Goal: Task Accomplishment & Management: Manage account settings

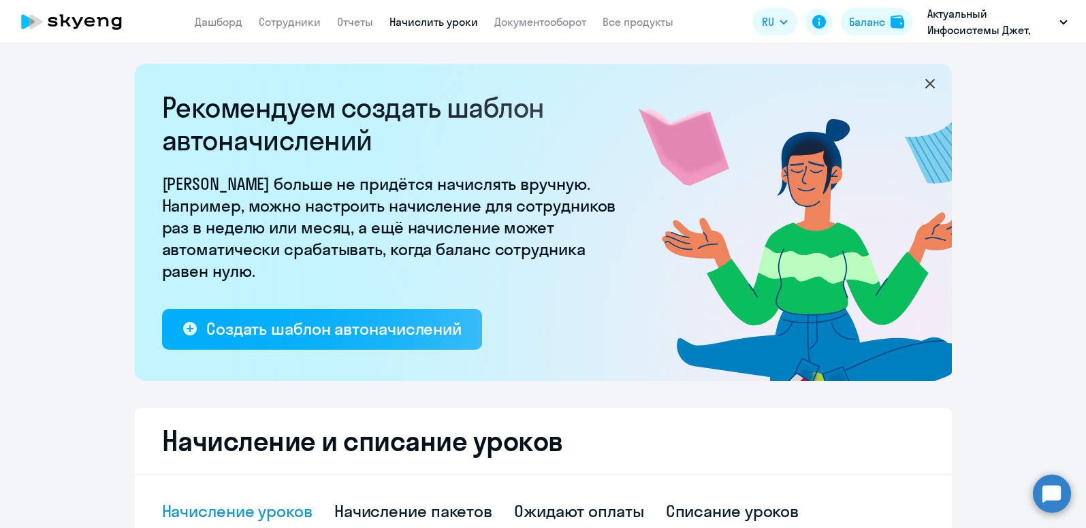
select select "10"
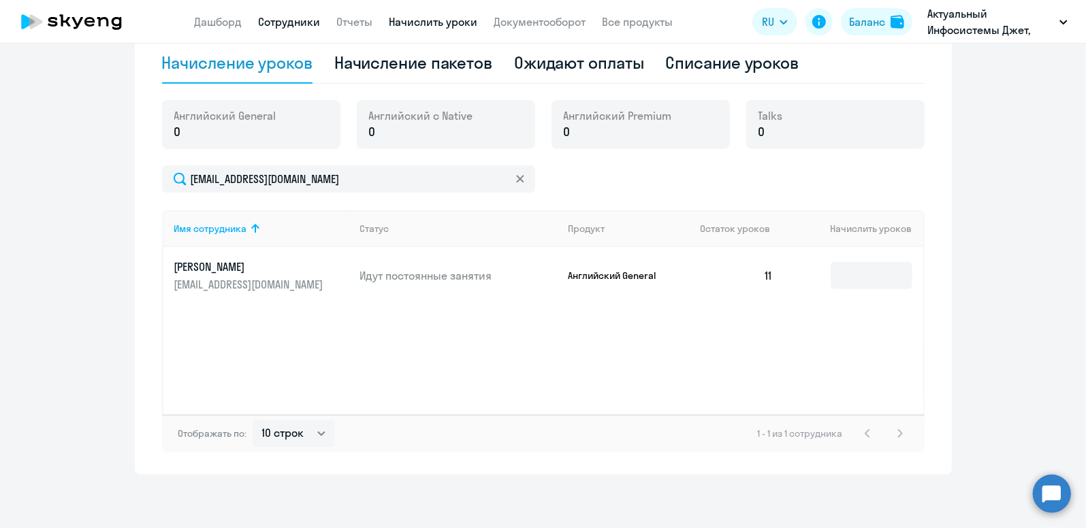
click at [301, 25] on link "Сотрудники" at bounding box center [290, 22] width 62 height 14
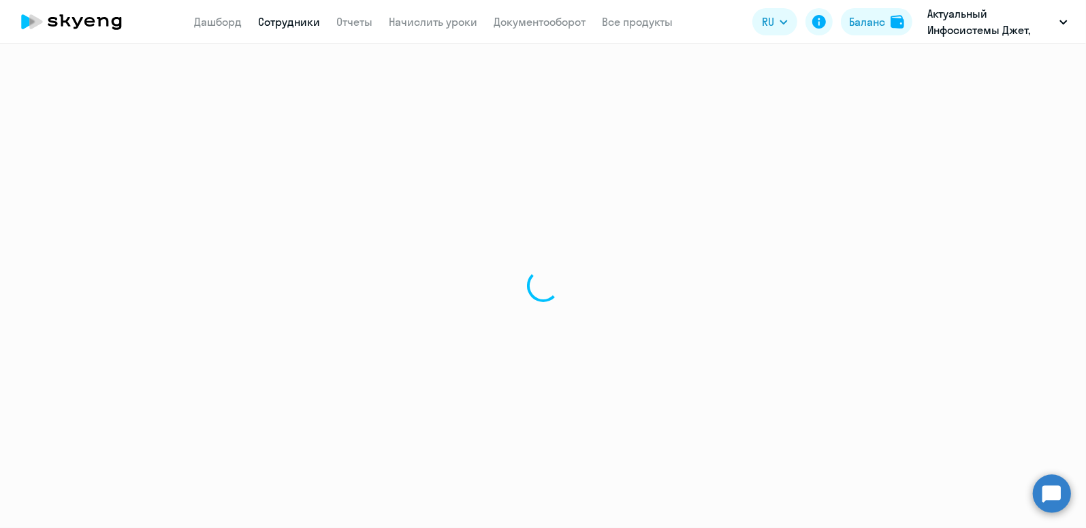
select select "30"
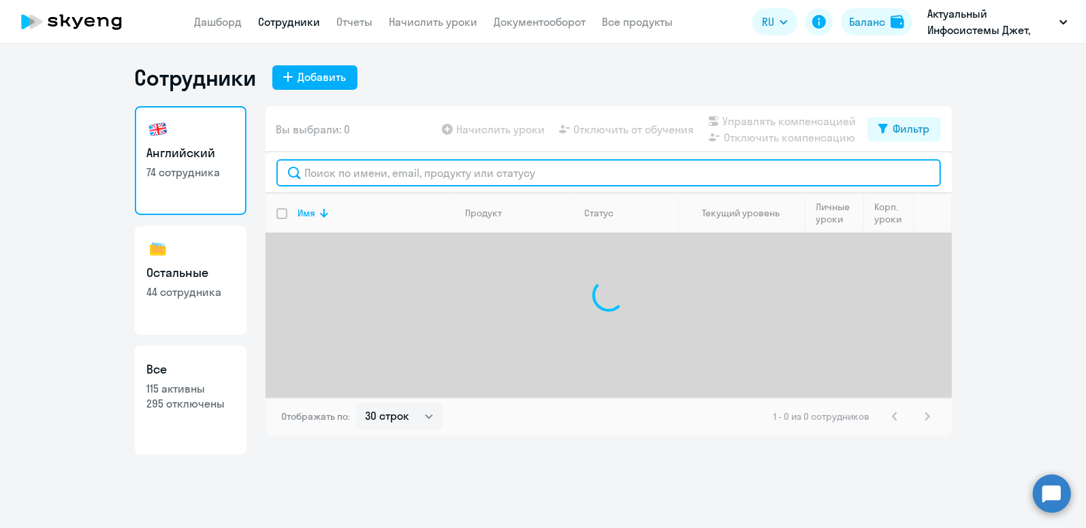
click at [390, 174] on input "text" at bounding box center [608, 172] width 664 height 27
type input "g"
type input "[PERSON_NAME]"
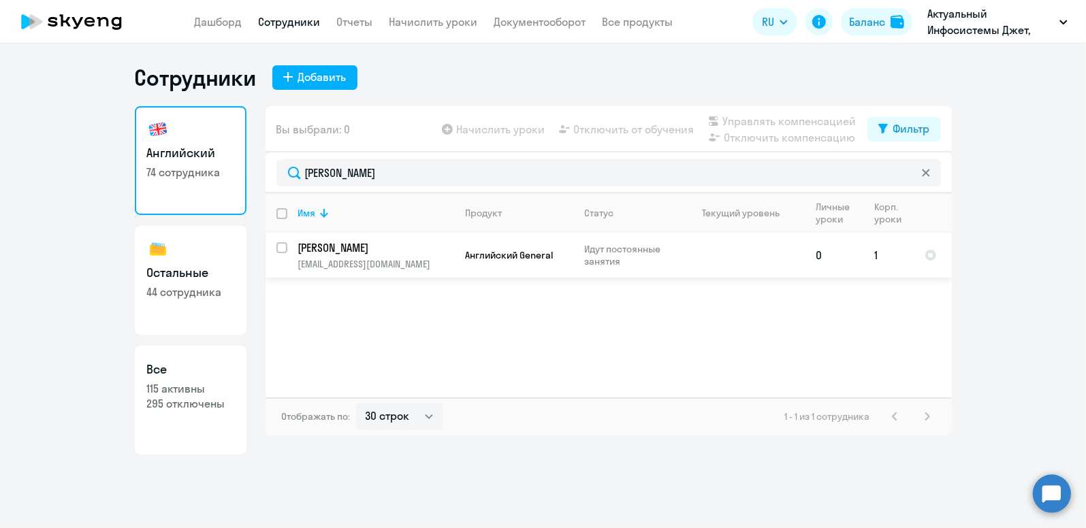
click at [374, 256] on td "[PERSON_NAME] [EMAIL_ADDRESS][DOMAIN_NAME]" at bounding box center [370, 255] width 167 height 45
select select "english"
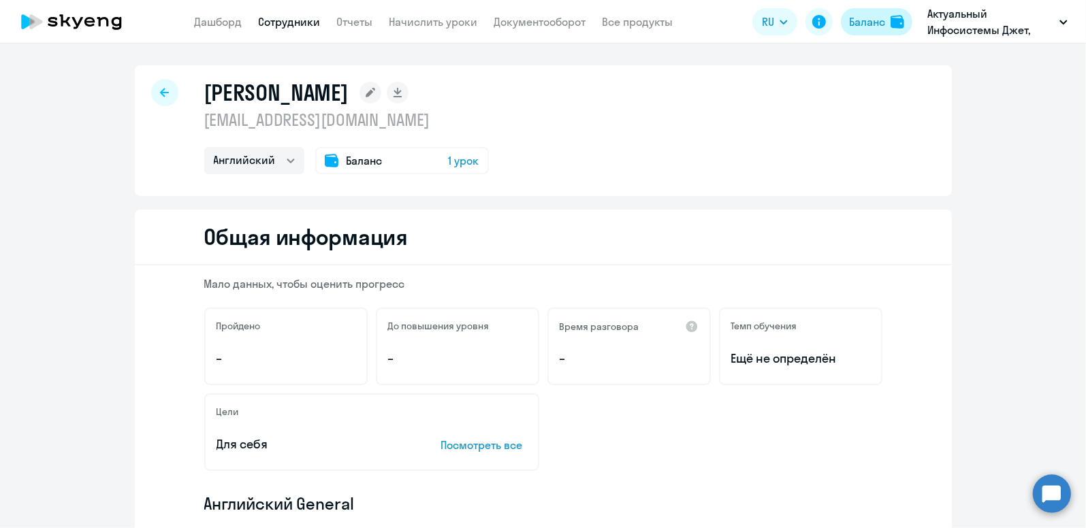
click at [866, 22] on div "Баланс" at bounding box center [867, 22] width 36 height 16
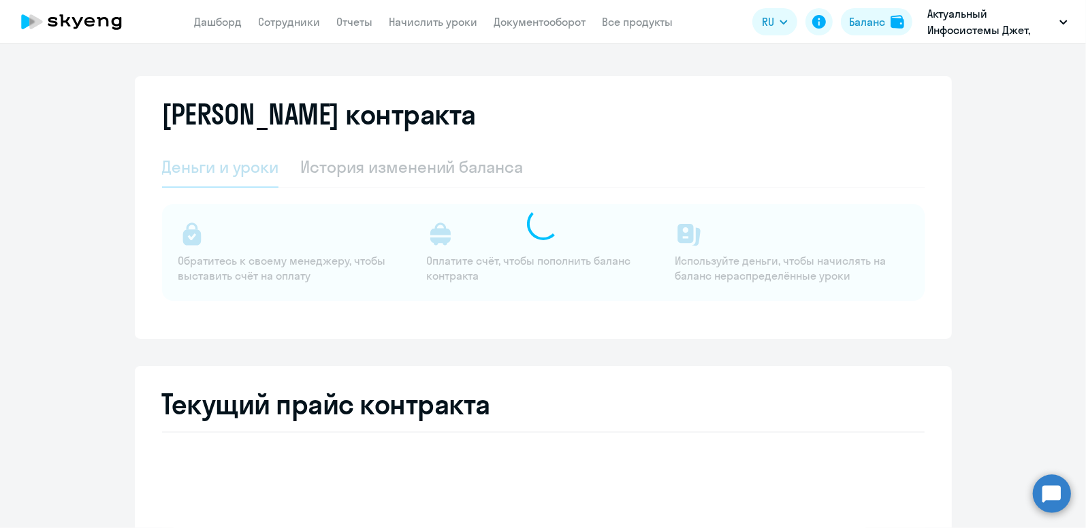
select select "english_adult_not_native_speaker"
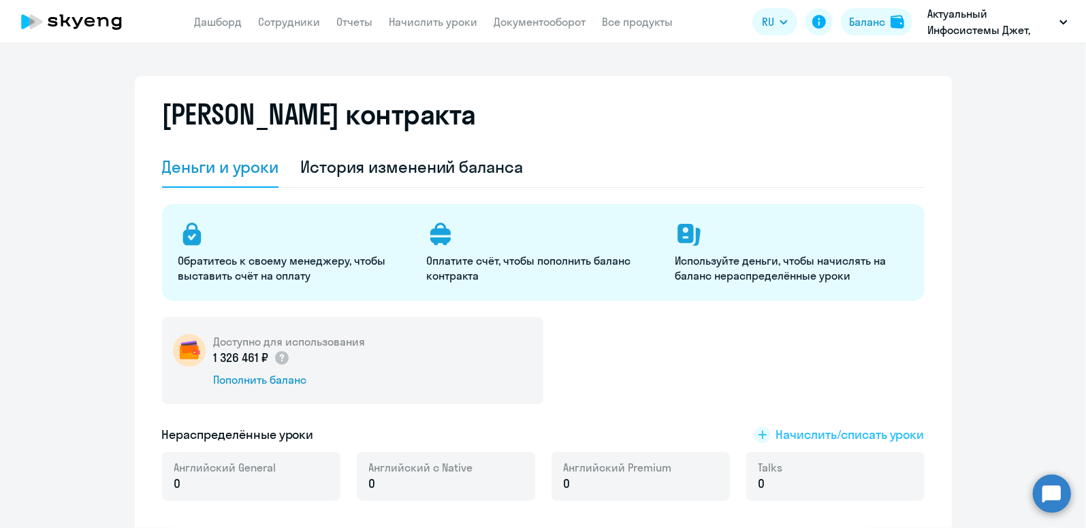
click at [795, 436] on span "Начислить/списать уроки" at bounding box center [850, 435] width 148 height 18
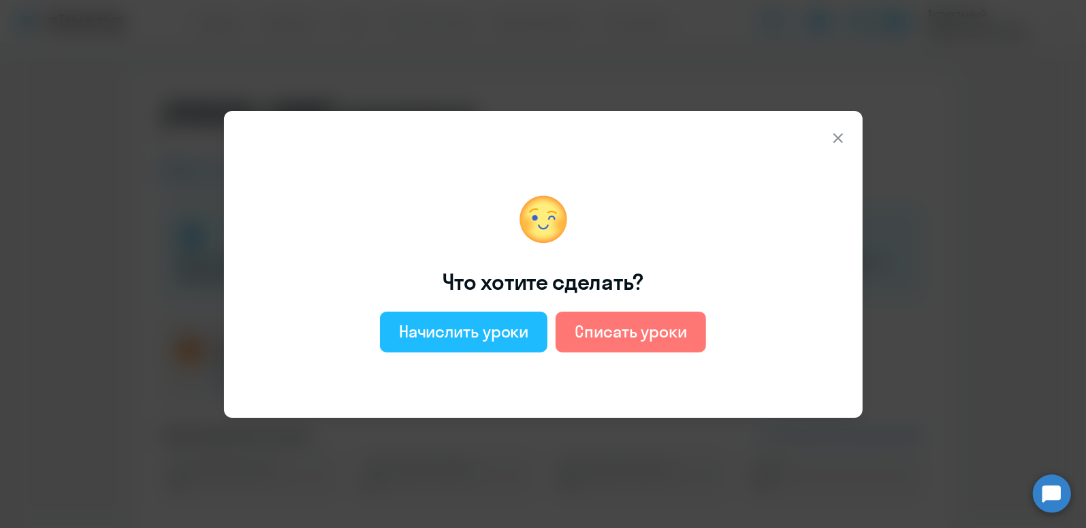
click at [528, 351] on button "Начислить уроки" at bounding box center [464, 332] width 168 height 41
select select "english_adult_not_native_speaker"
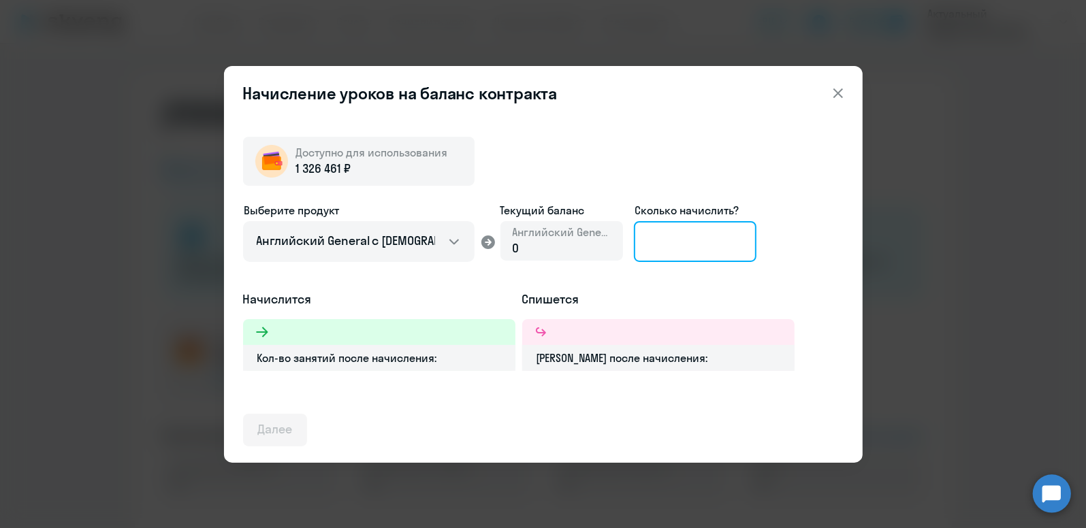
click at [688, 244] on input at bounding box center [695, 241] width 123 height 41
type input "4"
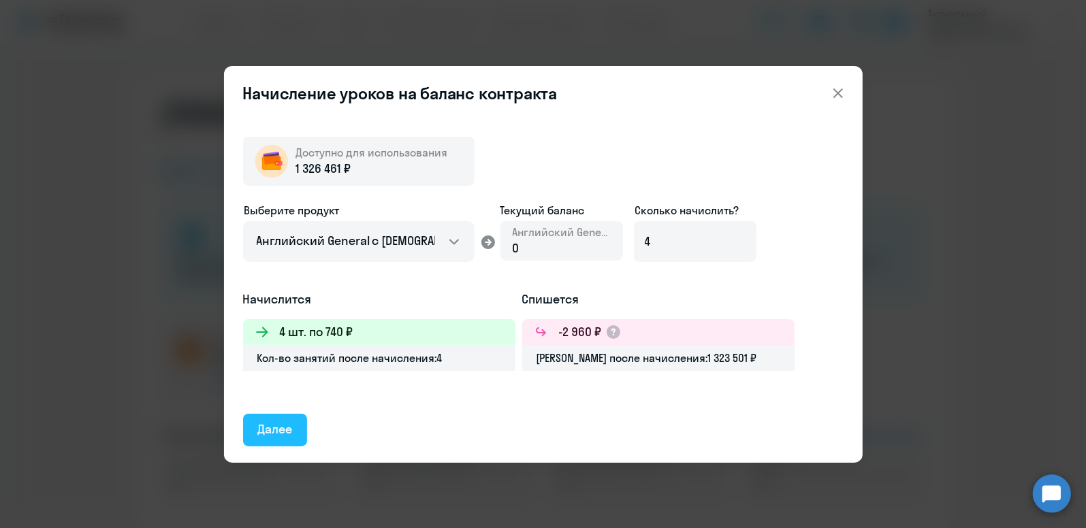
click at [300, 432] on button "Далее" at bounding box center [275, 430] width 65 height 33
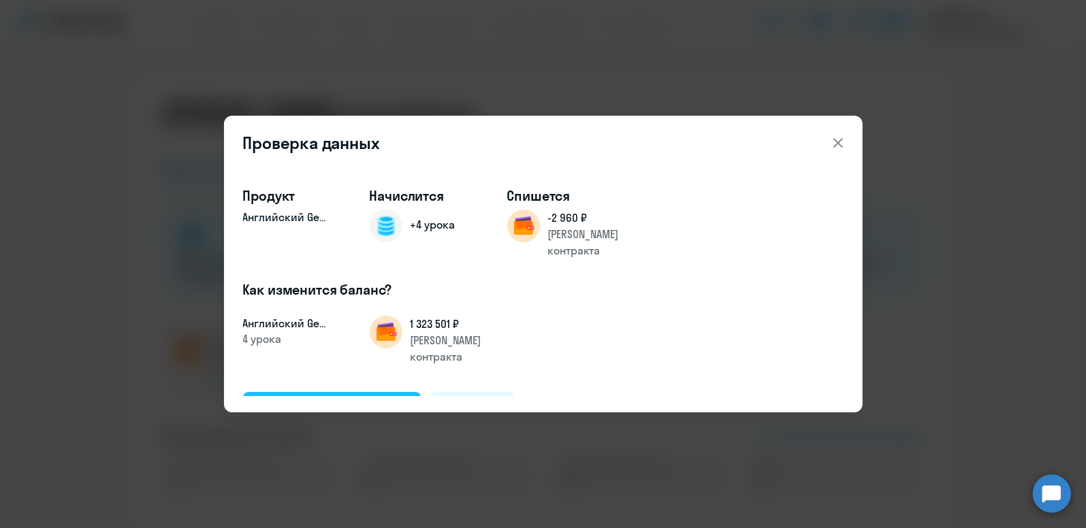
click at [313, 399] on div "Подтвердить и начислить" at bounding box center [332, 408] width 148 height 18
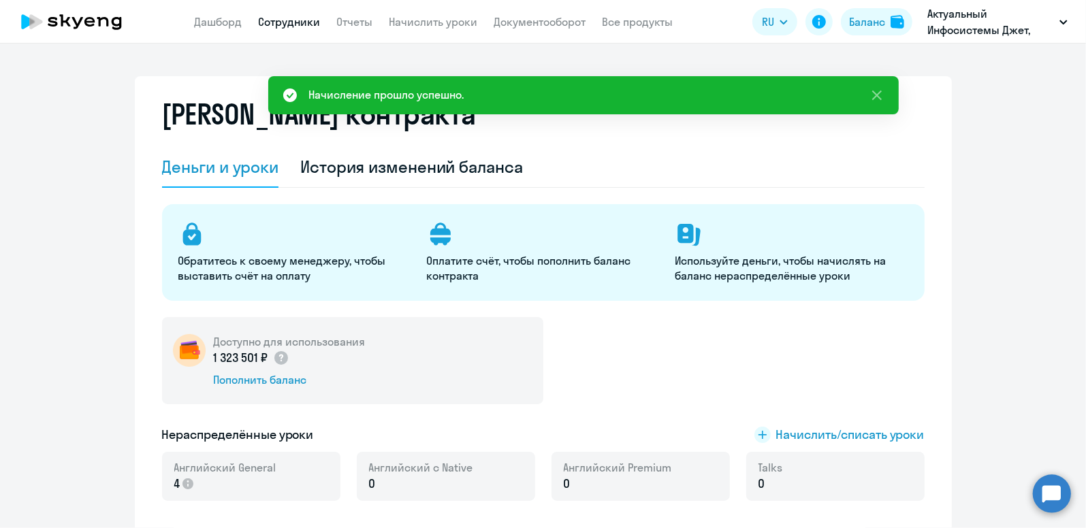
click at [293, 16] on link "Сотрудники" at bounding box center [290, 22] width 62 height 14
select select "30"
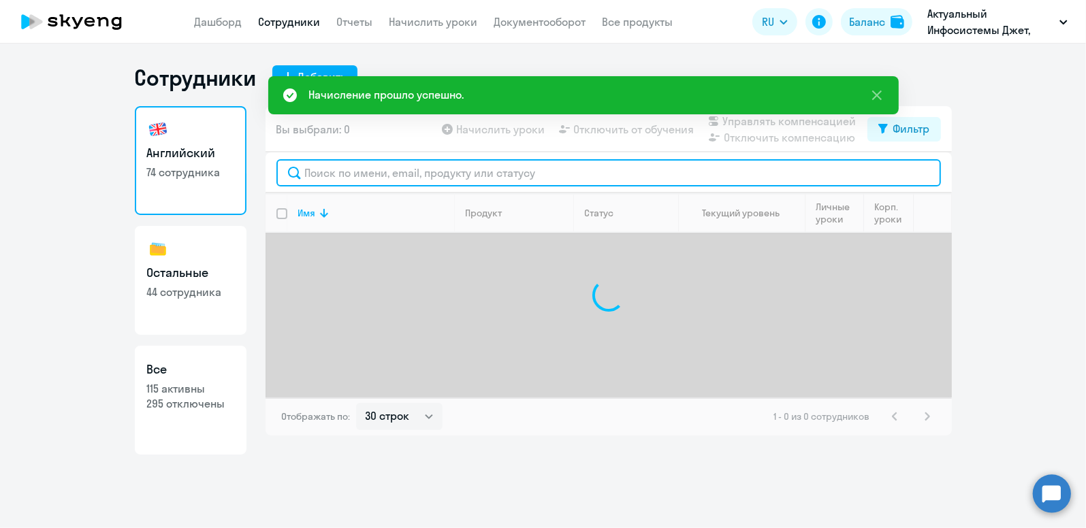
click at [335, 180] on input "text" at bounding box center [608, 172] width 664 height 27
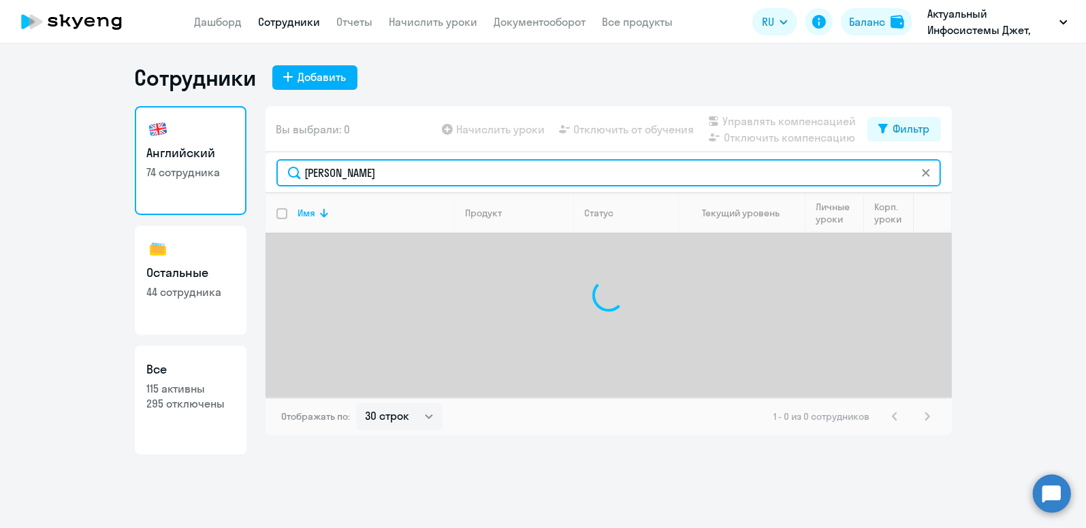
type input "[PERSON_NAME]"
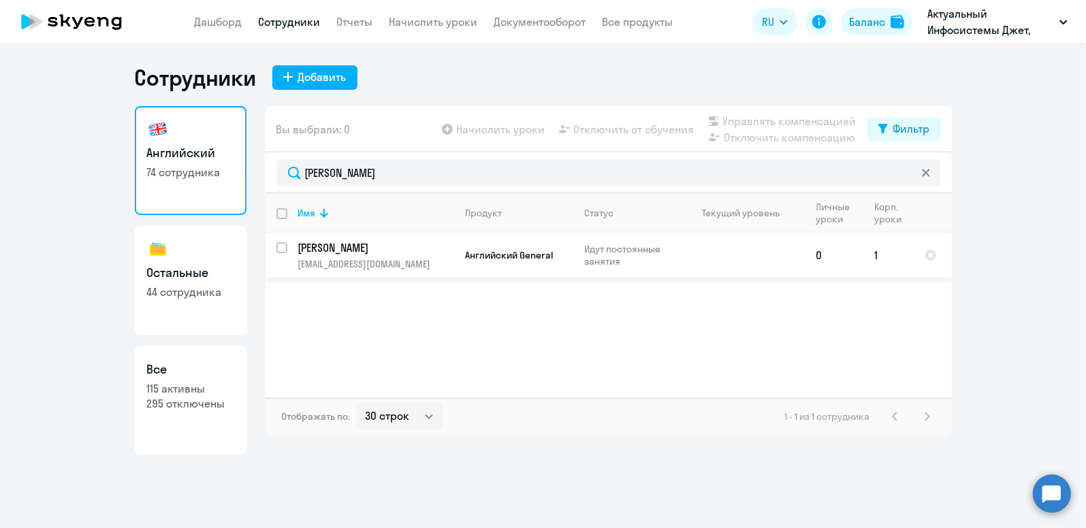
click at [355, 250] on p "[PERSON_NAME]" at bounding box center [375, 247] width 154 height 15
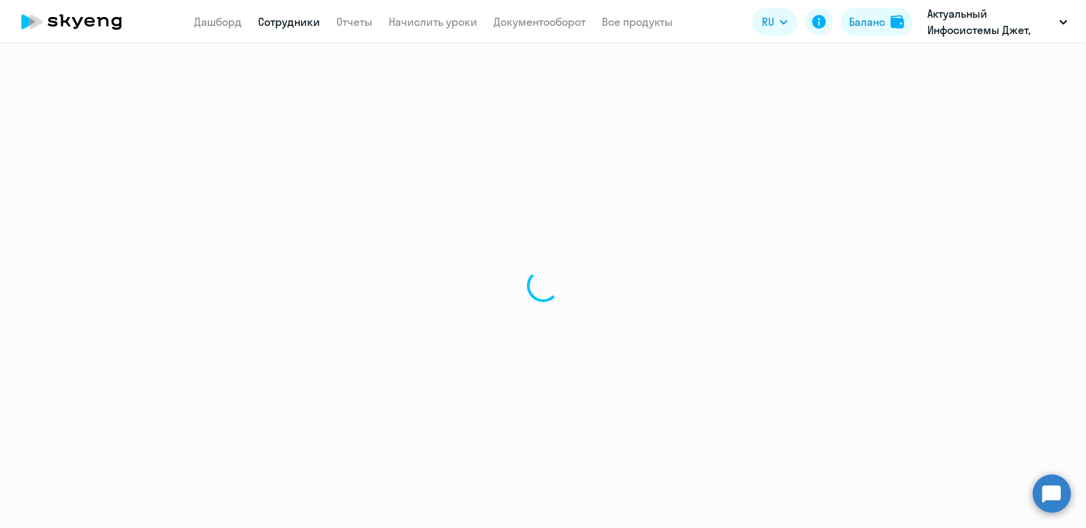
select select "english"
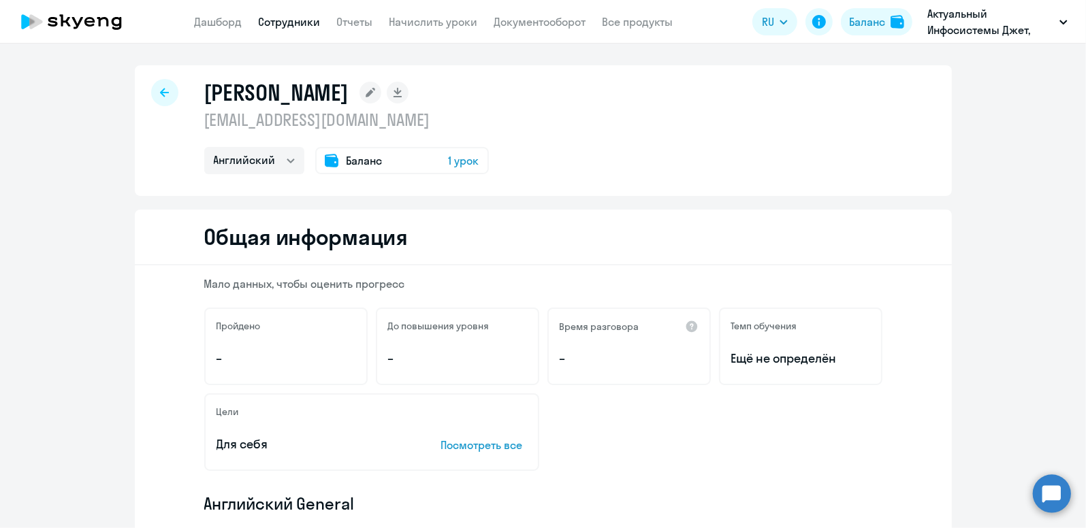
click at [355, 153] on span "Баланс" at bounding box center [365, 161] width 36 height 16
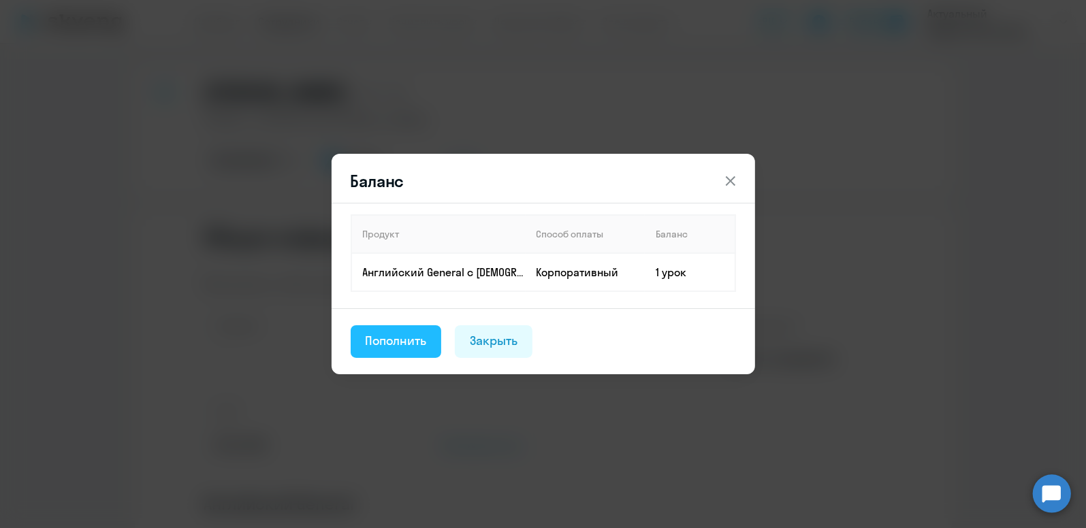
click at [424, 338] on div "Пополнить" at bounding box center [396, 341] width 61 height 18
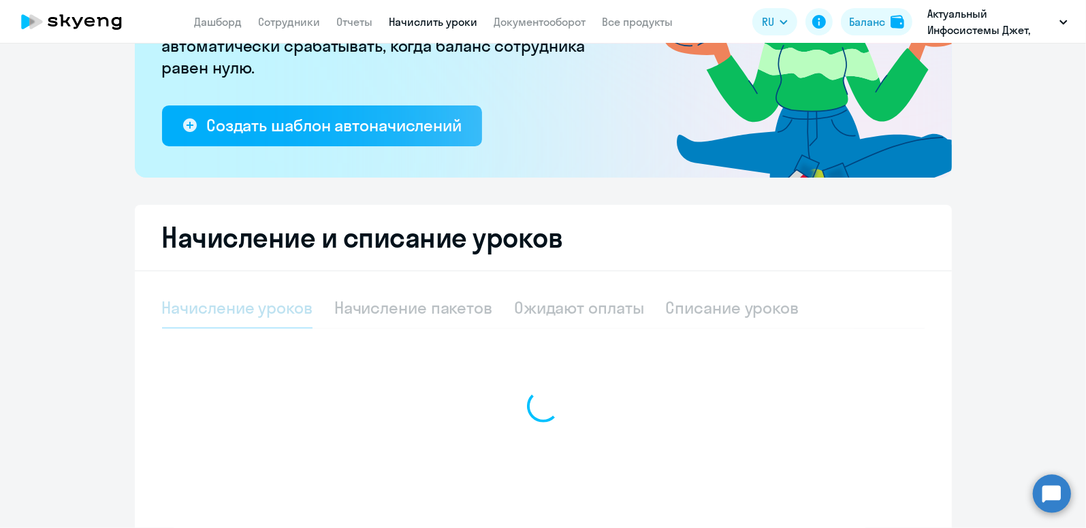
select select "10"
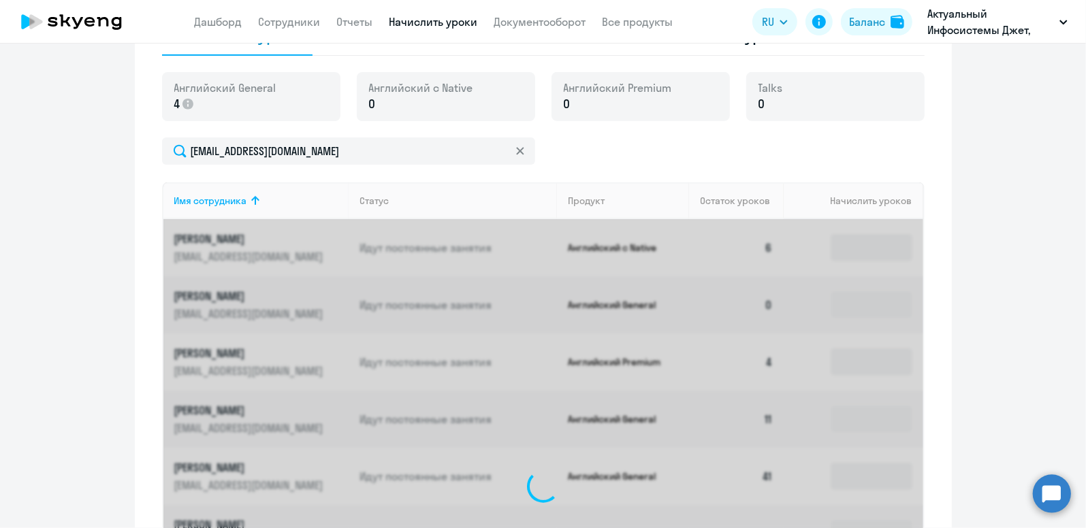
scroll to position [449, 0]
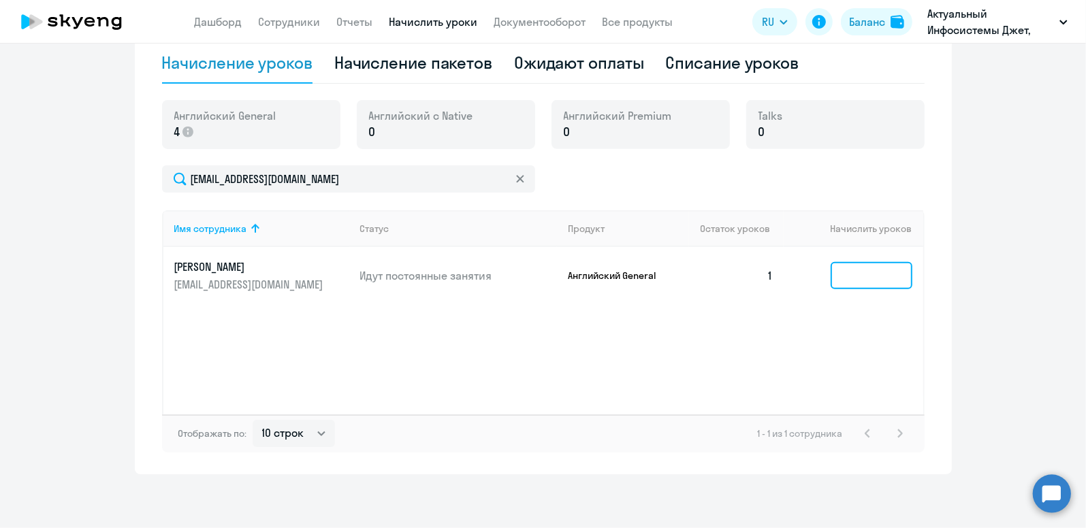
click at [868, 268] on input at bounding box center [872, 275] width 82 height 27
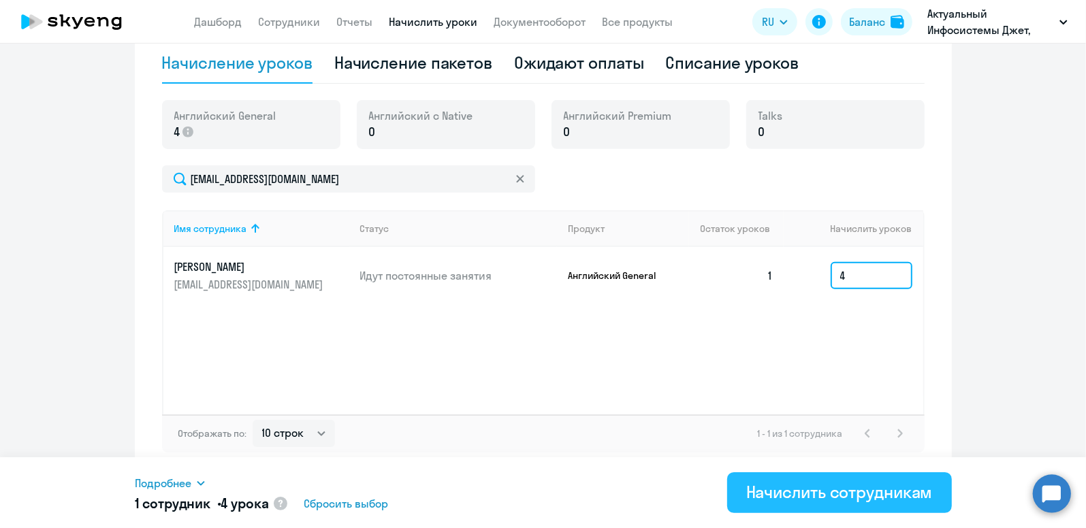
type input "4"
click at [760, 505] on button "Начислить сотрудникам" at bounding box center [839, 493] width 225 height 41
